Goal: Information Seeking & Learning: Stay updated

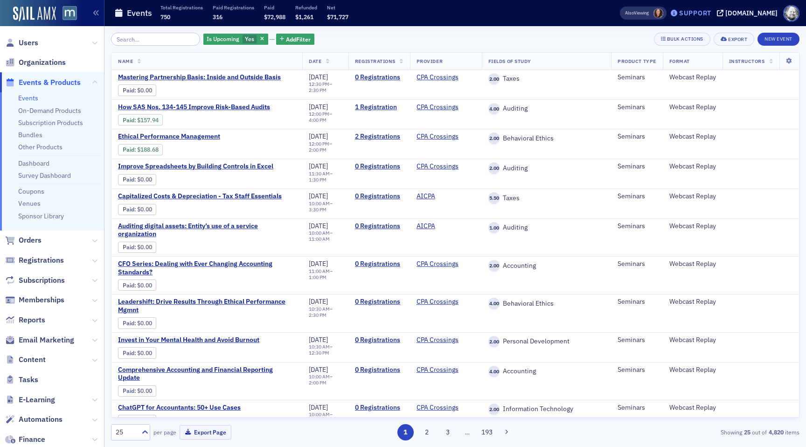
click at [704, 7] on div "Support" at bounding box center [691, 13] width 44 height 13
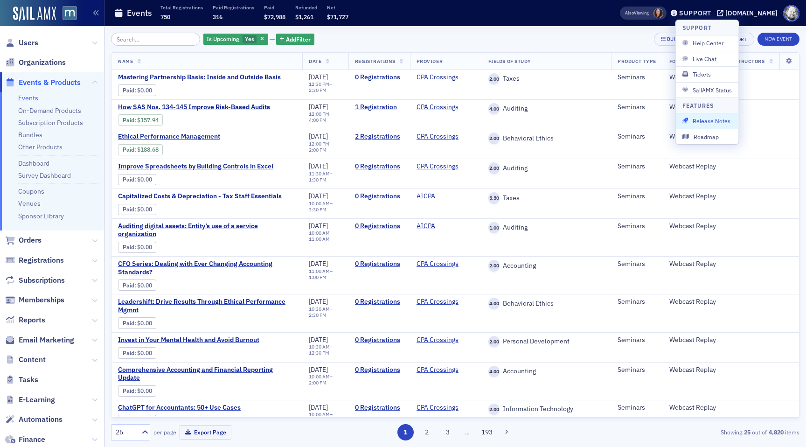
click at [700, 122] on span "Release Notes" at bounding box center [707, 121] width 50 height 8
